Goal: Task Accomplishment & Management: Manage account settings

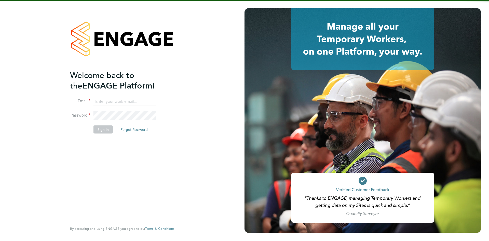
type input "[PERSON_NAME][EMAIL_ADDRESS][DOMAIN_NAME]"
click at [108, 130] on button "Sign In" at bounding box center [102, 129] width 19 height 8
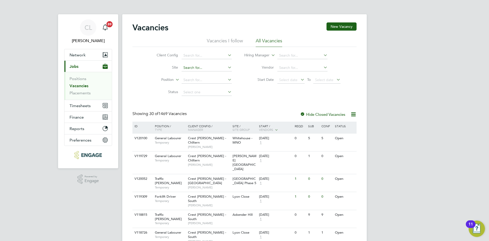
click at [189, 67] on input at bounding box center [207, 67] width 50 height 7
click at [71, 107] on span "Timesheets" at bounding box center [80, 105] width 21 height 5
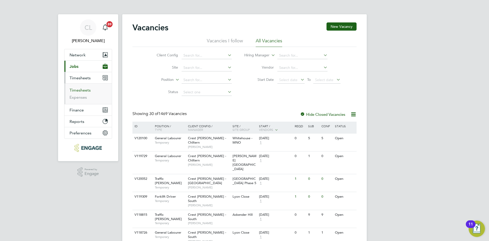
click at [81, 88] on link "Timesheets" at bounding box center [80, 90] width 21 height 5
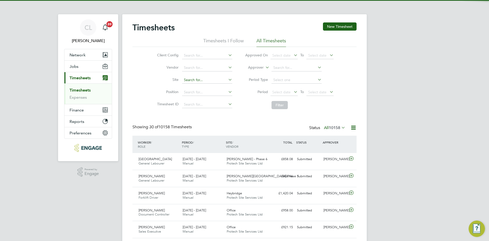
scroll to position [13, 44]
click at [196, 78] on input at bounding box center [207, 79] width 50 height 7
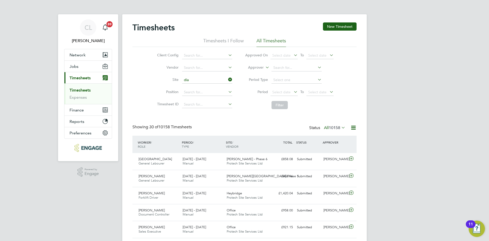
click at [215, 87] on li "Dia per Farm" at bounding box center [207, 87] width 51 height 7
type input "Diaper Farm"
click at [282, 104] on button "Filter" at bounding box center [280, 105] width 16 height 8
click at [161, 176] on div "Nathan Curtis General Labourer 22 - 28 Sep 2025" at bounding box center [159, 178] width 44 height 13
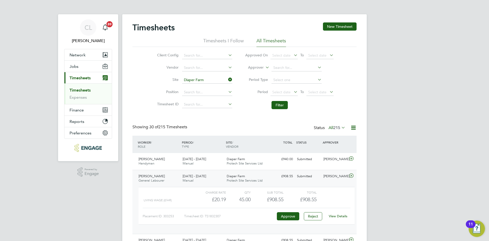
click at [335, 214] on link "View Details" at bounding box center [338, 216] width 19 height 4
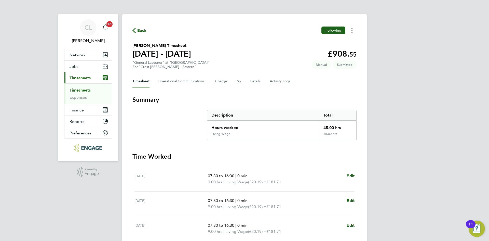
click at [352, 31] on icon "Timesheets Menu" at bounding box center [351, 30] width 1 height 5
click at [257, 61] on section "Nathan Curtis's Timesheet 22 - 28 Sept 2025 £908. 55 "General Labourer" at "Dia…" at bounding box center [244, 56] width 224 height 26
click at [89, 67] on button "Jobs" at bounding box center [87, 66] width 47 height 11
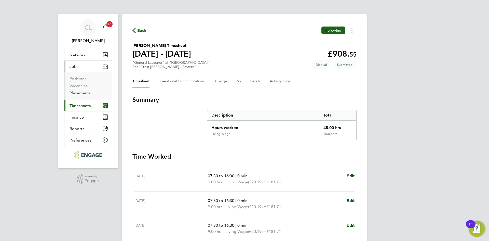
click at [80, 93] on link "Placements" at bounding box center [80, 92] width 21 height 5
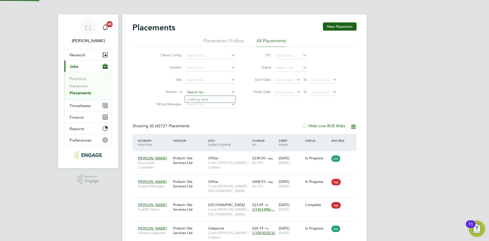
click at [199, 93] on input at bounding box center [210, 92] width 50 height 7
click at [212, 100] on li "Nathan Cur tis" at bounding box center [210, 99] width 51 height 7
type input "[PERSON_NAME]"
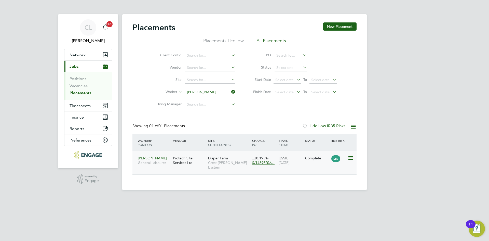
click at [287, 162] on span "[DATE]" at bounding box center [284, 162] width 11 height 5
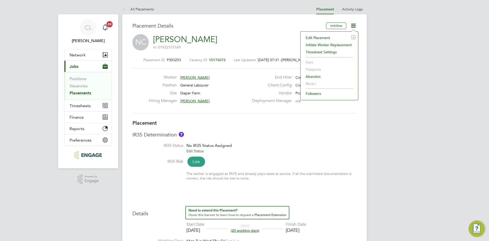
click at [321, 37] on li "Edit Placement e" at bounding box center [329, 37] width 52 height 7
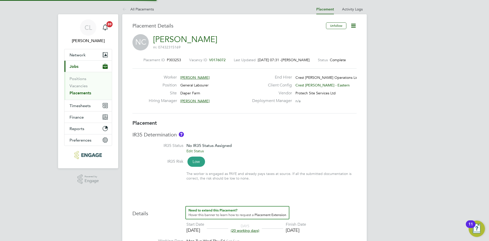
type input "[PERSON_NAME]"
type input "[DATE]"
type input "09:00"
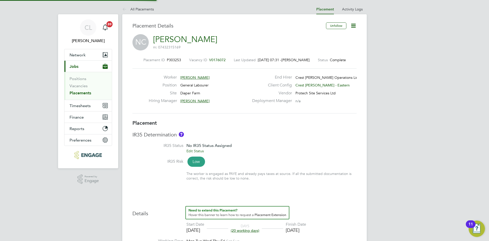
type input "17:00"
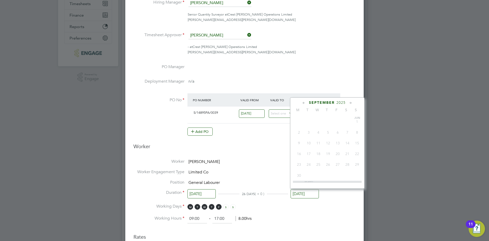
click at [300, 193] on input "[DATE]" at bounding box center [305, 193] width 28 height 9
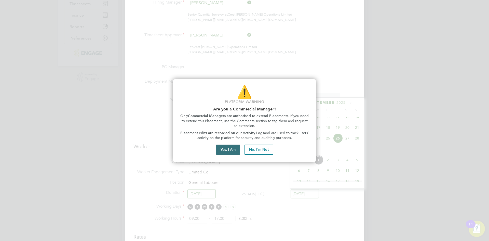
click at [230, 151] on button "Yes, I Am" at bounding box center [228, 149] width 24 height 10
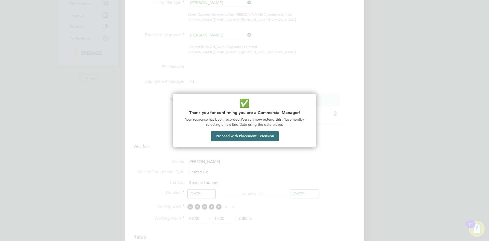
click at [247, 138] on button "Proceed with Placement Extension" at bounding box center [244, 136] width 67 height 10
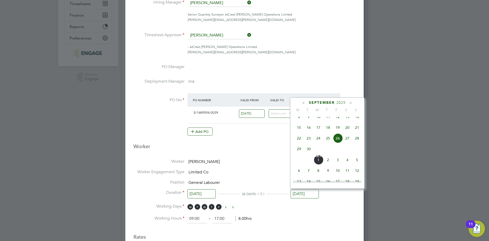
click at [353, 100] on icon at bounding box center [350, 103] width 5 height 6
click at [336, 164] on span "31" at bounding box center [338, 159] width 10 height 10
type input "[DATE]"
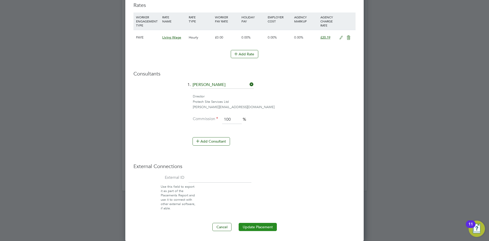
click at [272, 226] on button "Update Placement" at bounding box center [258, 227] width 38 height 8
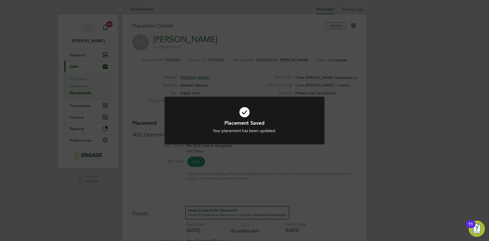
click at [86, 101] on div "Placement Saved Your placement has been updated. Cancel Okay" at bounding box center [244, 120] width 489 height 241
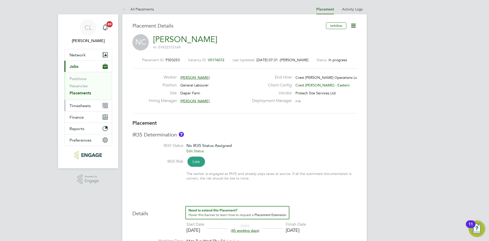
click at [85, 103] on button "Timesheets" at bounding box center [87, 105] width 47 height 11
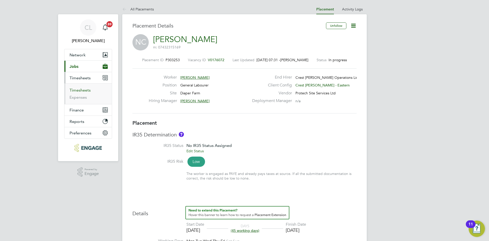
click at [79, 90] on link "Timesheets" at bounding box center [80, 90] width 21 height 5
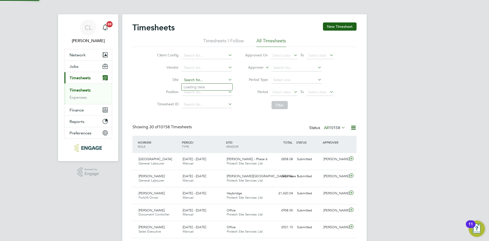
click at [199, 77] on input at bounding box center [207, 79] width 50 height 7
click at [209, 86] on li "Diap er Farm" at bounding box center [207, 87] width 51 height 7
type input "Diaper Farm"
click at [286, 107] on button "Filter" at bounding box center [280, 105] width 16 height 8
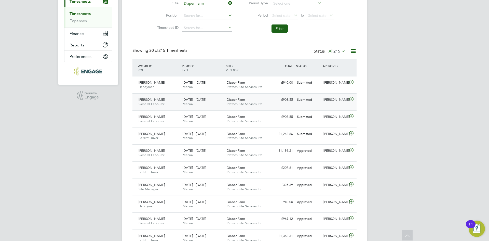
click at [227, 101] on span "Diaper Farm" at bounding box center [236, 99] width 18 height 4
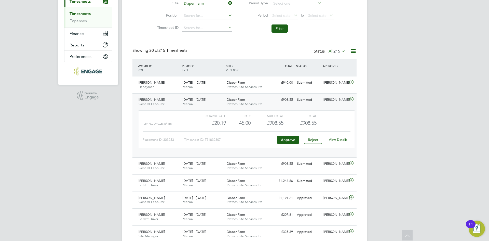
click at [334, 140] on link "View Details" at bounding box center [338, 139] width 19 height 4
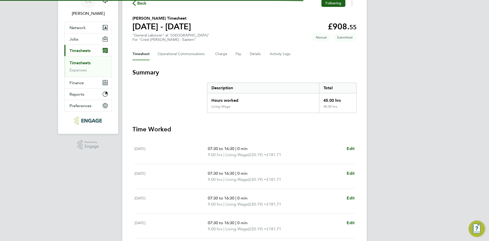
scroll to position [131, 0]
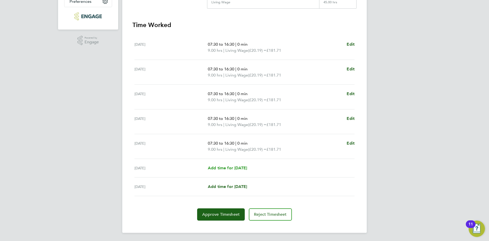
click at [234, 168] on span "Add time for [DATE]" at bounding box center [227, 167] width 39 height 5
select select "60"
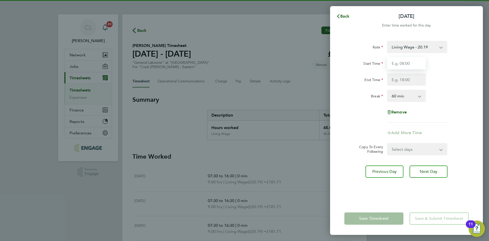
drag, startPoint x: 412, startPoint y: 63, endPoint x: 414, endPoint y: 67, distance: 4.6
click at [412, 63] on input "Start Time" at bounding box center [406, 63] width 39 height 12
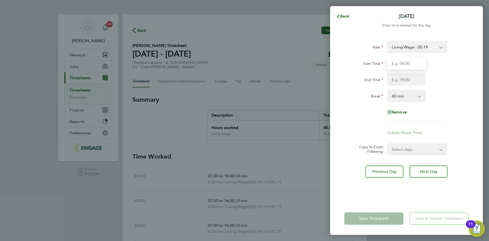
type input "07:30"
drag, startPoint x: 406, startPoint y: 81, endPoint x: 410, endPoint y: 83, distance: 3.9
click at [406, 81] on input "End Time" at bounding box center [406, 79] width 39 height 12
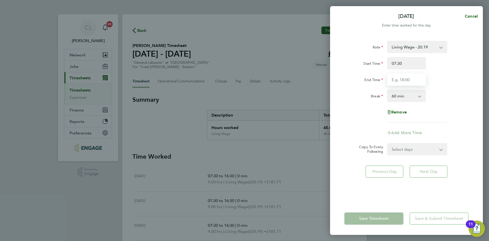
type input "14.30"
drag, startPoint x: 415, startPoint y: 82, endPoint x: 333, endPoint y: 63, distance: 84.5
click at [333, 63] on div "Rate Living Wage - 20.19 Start Time 07:30 End Time 14.30 Break 0 min 15 min 30 …" at bounding box center [406, 118] width 153 height 167
drag, startPoint x: 411, startPoint y: 77, endPoint x: 412, endPoint y: 81, distance: 4.1
click at [411, 77] on input "End Time" at bounding box center [406, 79] width 39 height 12
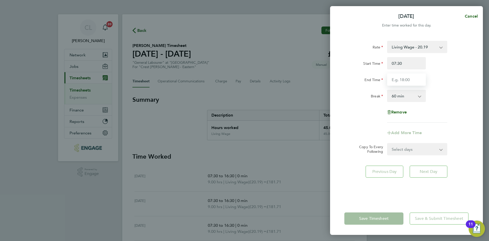
type input "17:30"
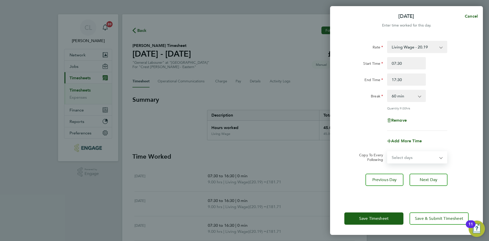
click at [423, 152] on select "Select days Sunday" at bounding box center [414, 157] width 53 height 11
select select "SUN"
click at [388, 152] on select "Select days Sunday" at bounding box center [414, 157] width 53 height 11
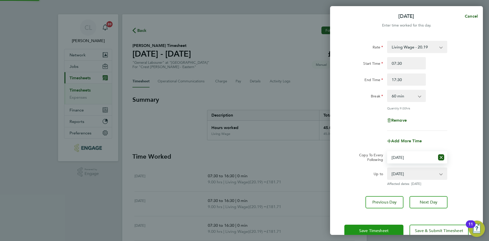
click at [379, 227] on button "Save Timesheet" at bounding box center [373, 230] width 59 height 12
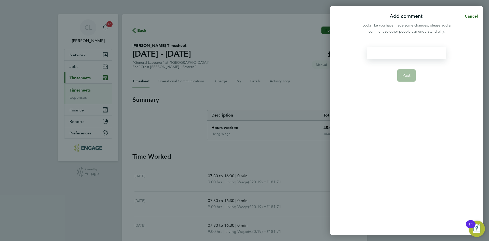
click at [392, 52] on div at bounding box center [406, 53] width 79 height 12
click at [402, 71] on button "Post" at bounding box center [406, 75] width 19 height 12
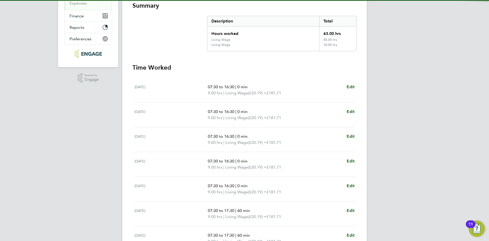
scroll to position [149, 0]
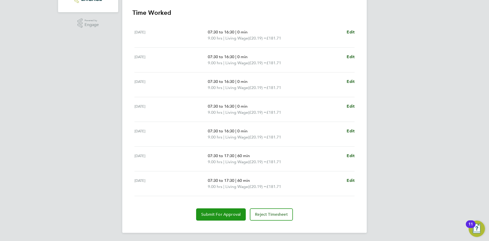
click at [224, 214] on span "Submit For Approval" at bounding box center [220, 214] width 39 height 5
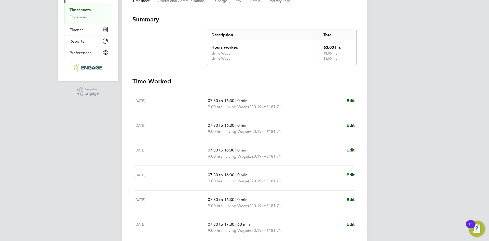
scroll to position [0, 0]
